Goal: Find specific page/section: Find specific page/section

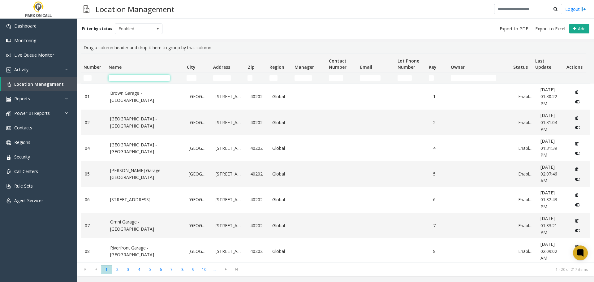
drag, startPoint x: 0, startPoint y: 0, endPoint x: 121, endPoint y: 78, distance: 144.3
click at [121, 78] on input "Name Filter" at bounding box center [139, 78] width 61 height 6
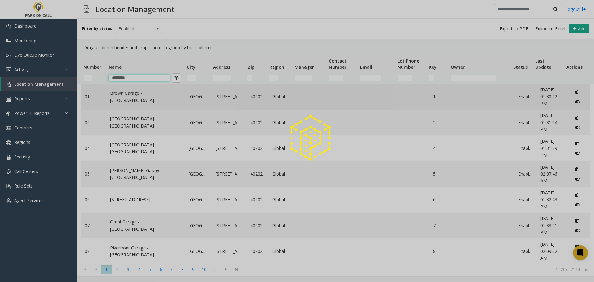
type input "********"
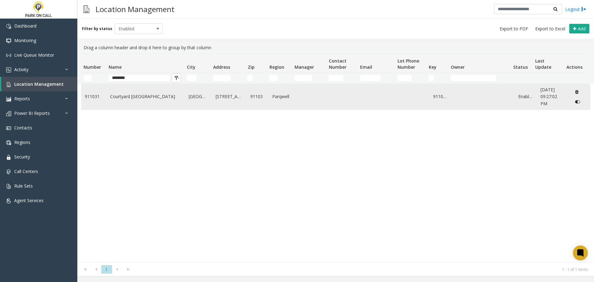
click at [145, 95] on link "Courtyard [GEOGRAPHIC_DATA]" at bounding box center [145, 96] width 71 height 7
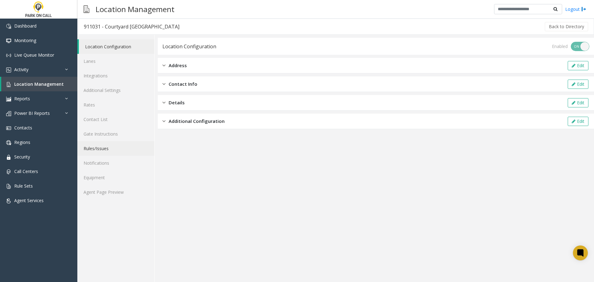
click at [106, 144] on link "Rules/Issues" at bounding box center [115, 148] width 77 height 15
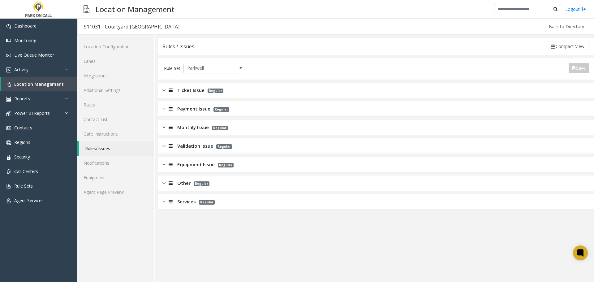
click at [263, 199] on div "Services Regular" at bounding box center [376, 201] width 436 height 15
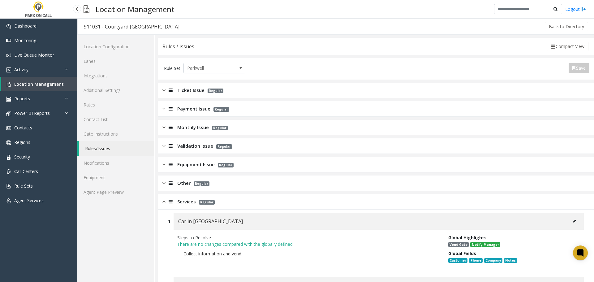
click at [28, 86] on span "Location Management" at bounding box center [38, 84] width 49 height 6
